Goal: Transaction & Acquisition: Subscribe to service/newsletter

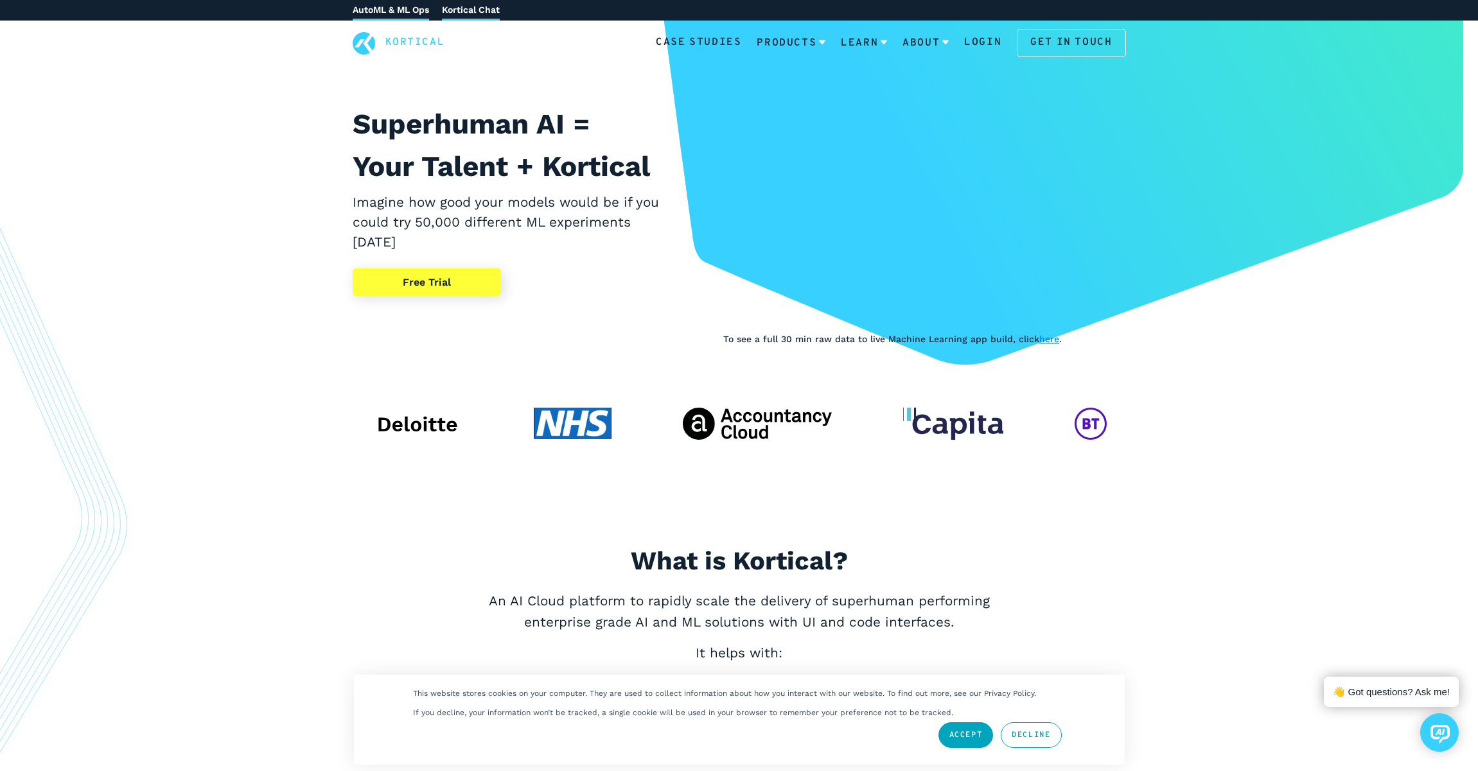
click at [464, 12] on link "Kortical Chat" at bounding box center [471, 10] width 58 height 21
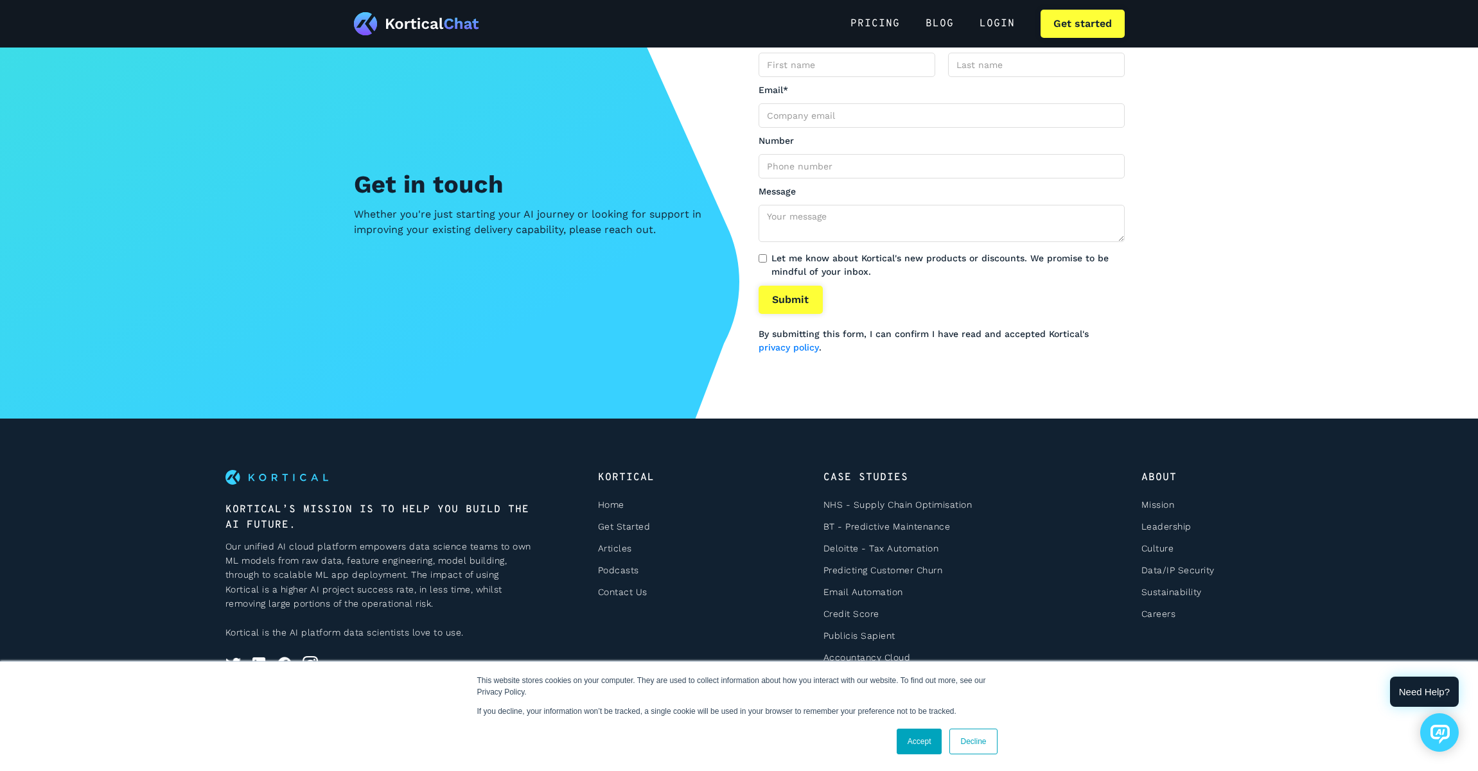
scroll to position [3273, 0]
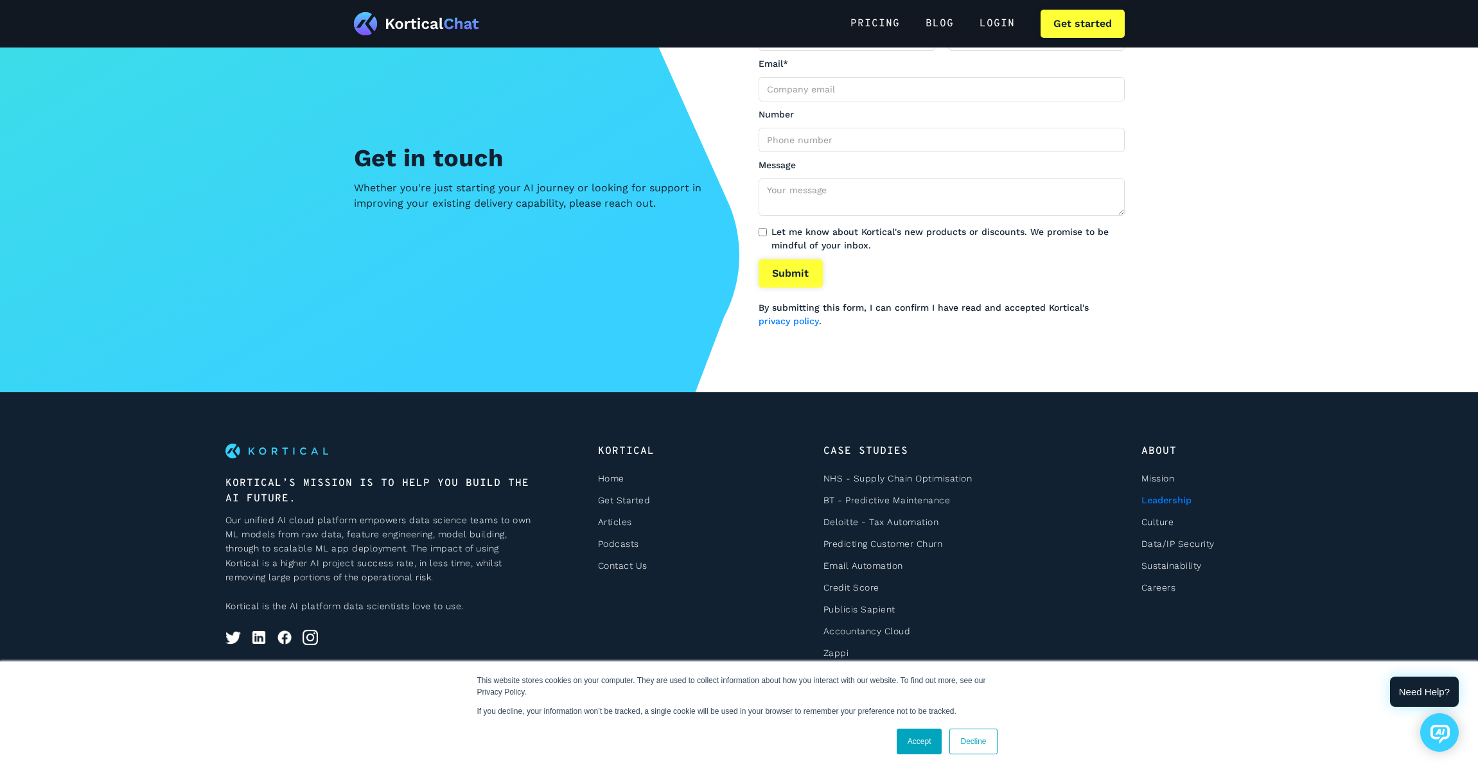
click at [1174, 500] on link "Leadership" at bounding box center [1166, 500] width 50 height 10
click at [924, 740] on link "Accept" at bounding box center [920, 742] width 46 height 26
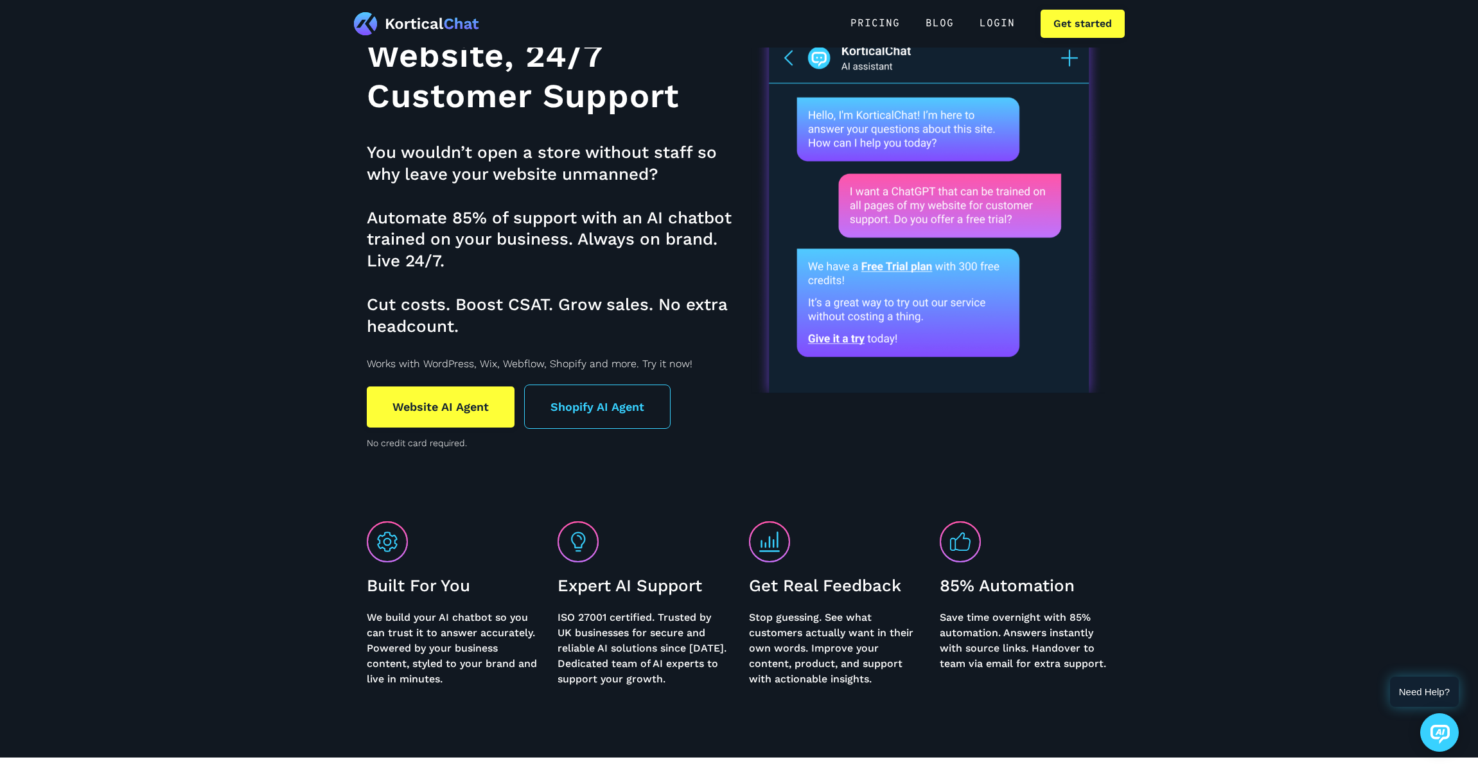
scroll to position [0, 0]
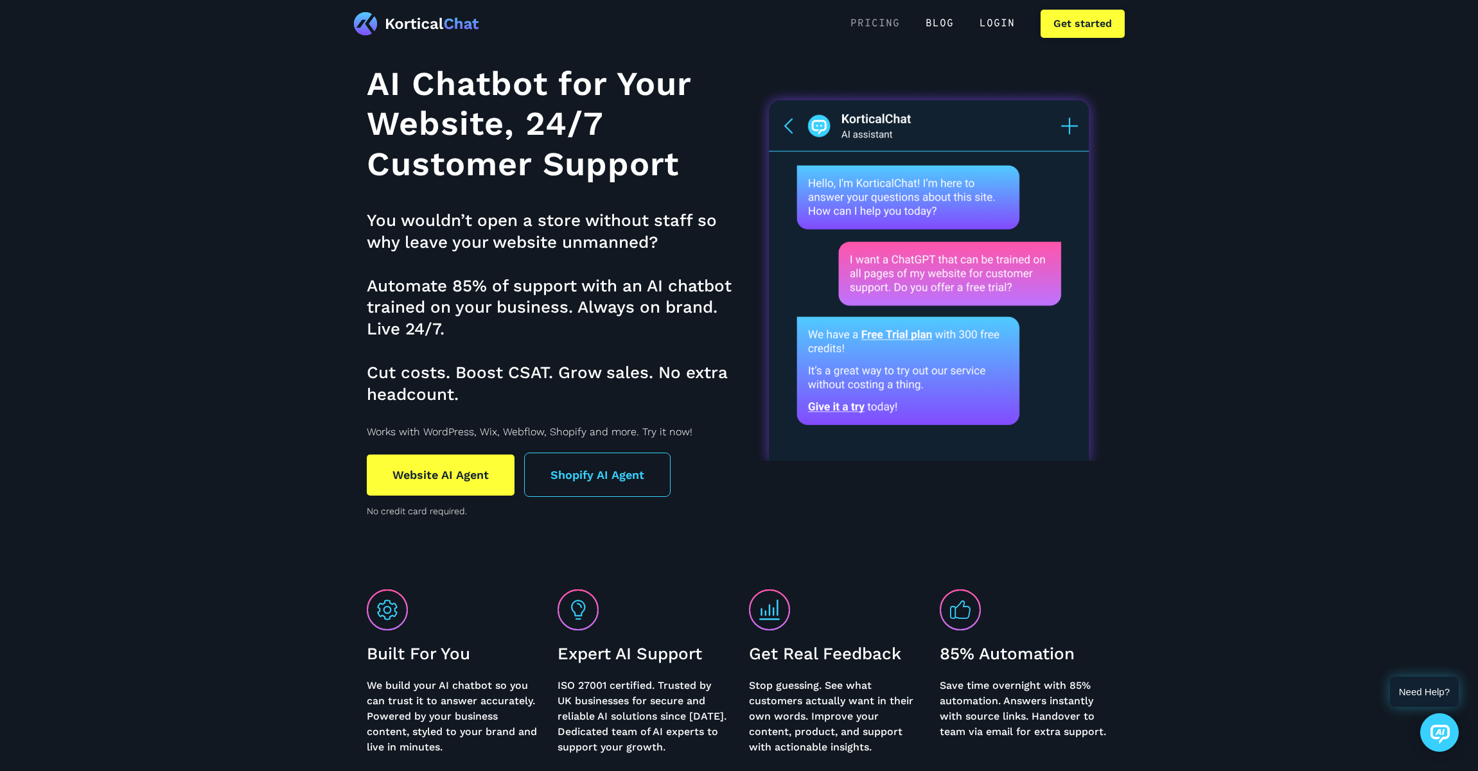
click at [874, 22] on link "Pricing" at bounding box center [875, 24] width 75 height 28
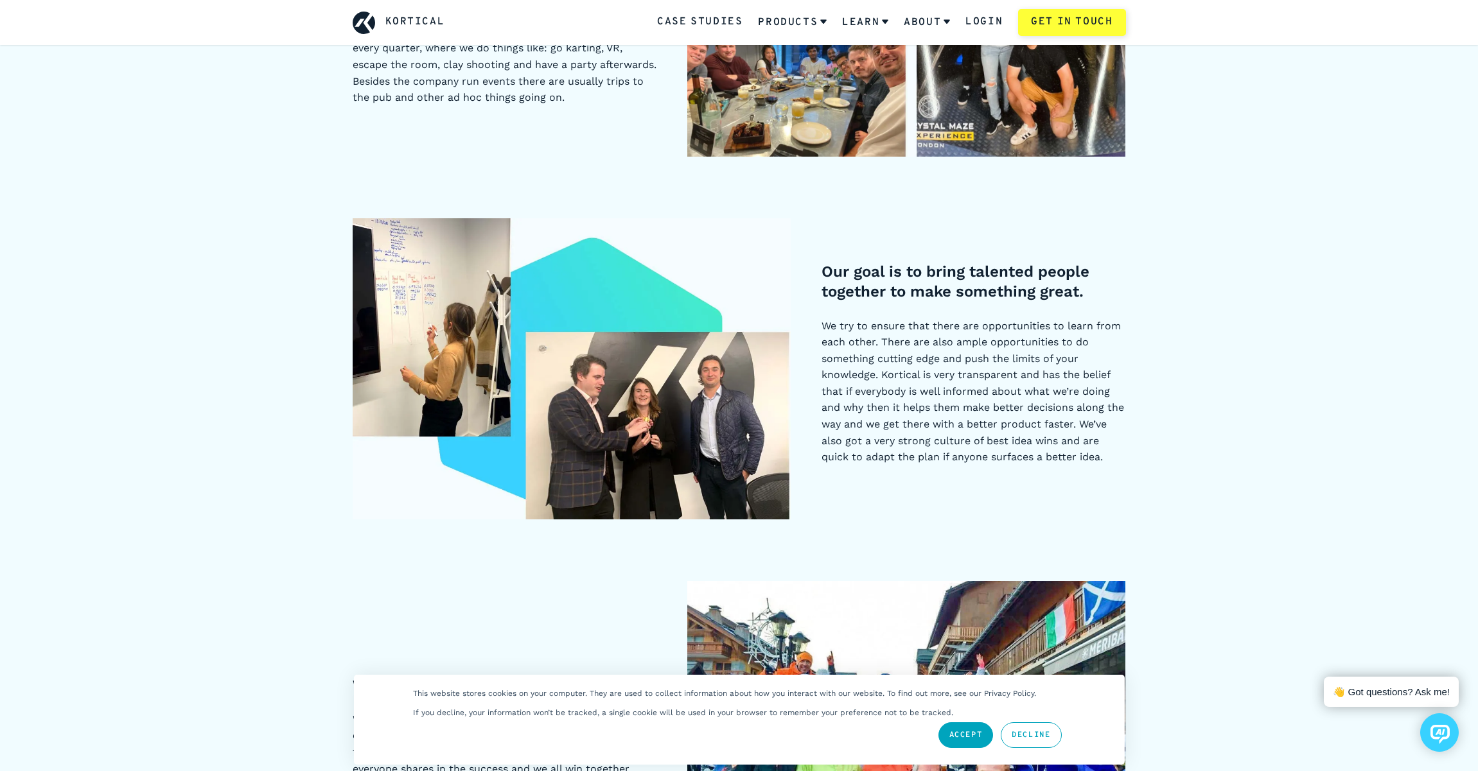
scroll to position [1326, 0]
